Goal: Task Accomplishment & Management: Use online tool/utility

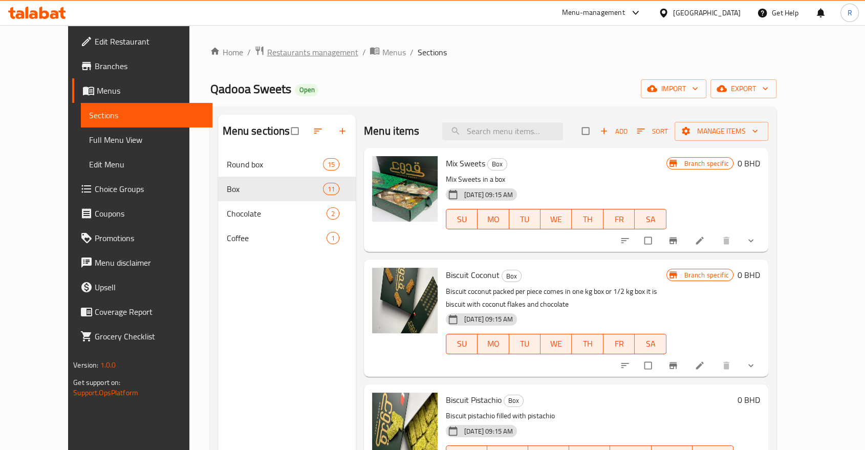
click at [284, 55] on span "Restaurants management" at bounding box center [312, 52] width 91 height 12
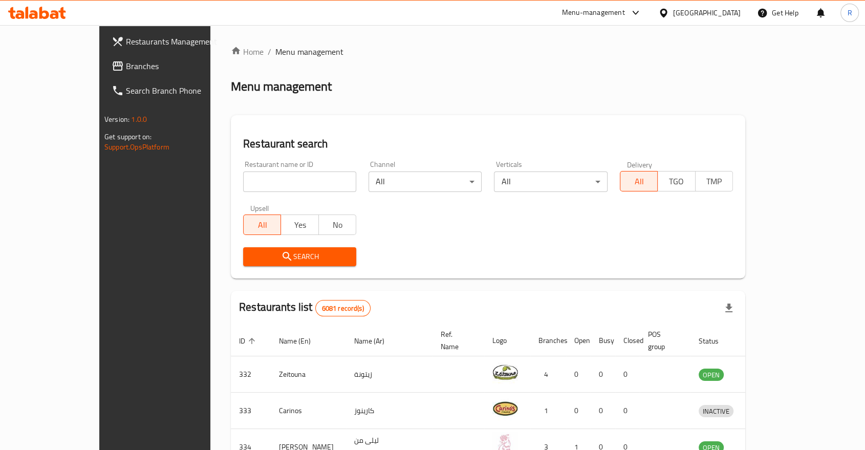
click at [243, 187] on input "search" at bounding box center [299, 181] width 113 height 20
type input "avc"
click button "Search" at bounding box center [299, 256] width 113 height 19
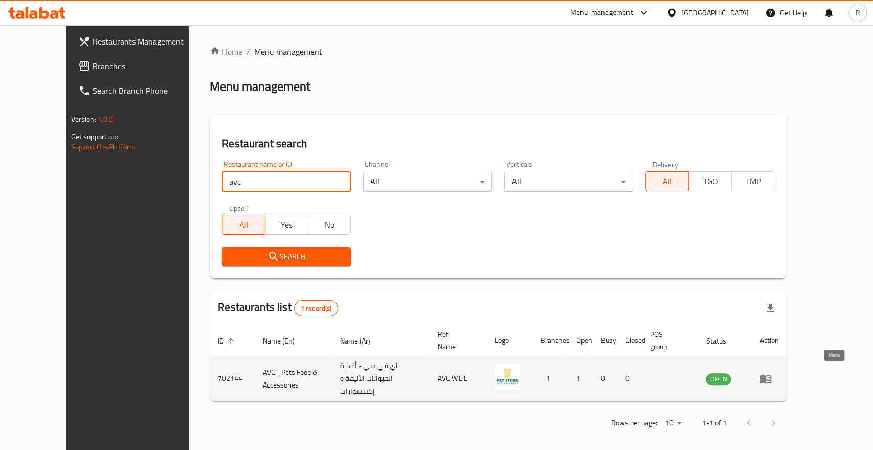
click at [772, 376] on icon "enhanced table" at bounding box center [765, 379] width 11 height 9
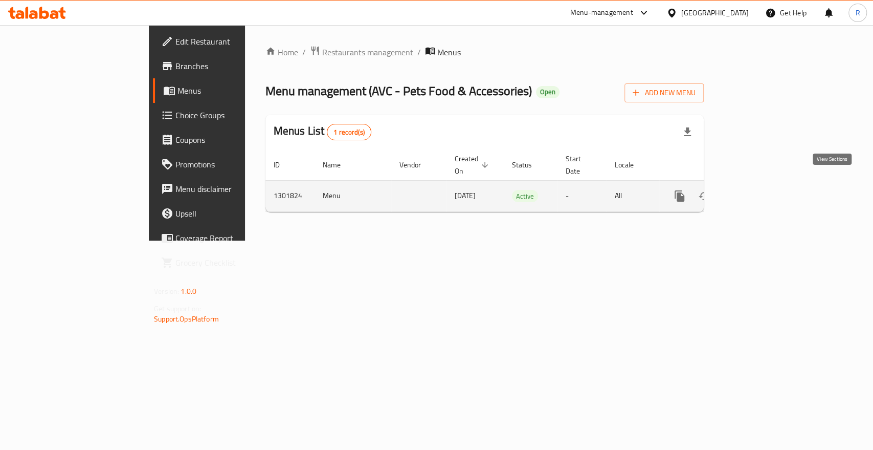
click at [760, 190] on icon "enhanced table" at bounding box center [754, 196] width 12 height 12
